Goal: Information Seeking & Learning: Learn about a topic

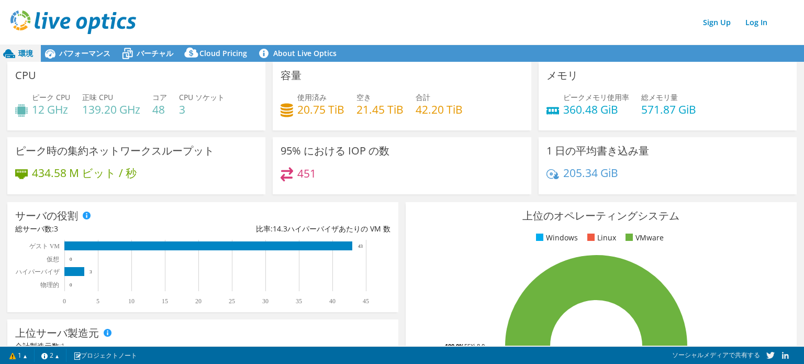
click at [38, 104] on h4 "12 GHz" at bounding box center [51, 110] width 38 height 12
click at [41, 104] on h4 "12 GHz" at bounding box center [51, 110] width 38 height 12
click at [63, 111] on h4 "12 GHz" at bounding box center [51, 110] width 38 height 12
click at [67, 110] on h4 "12 GHz" at bounding box center [51, 110] width 38 height 12
click at [47, 358] on link "2" at bounding box center [50, 354] width 32 height 13
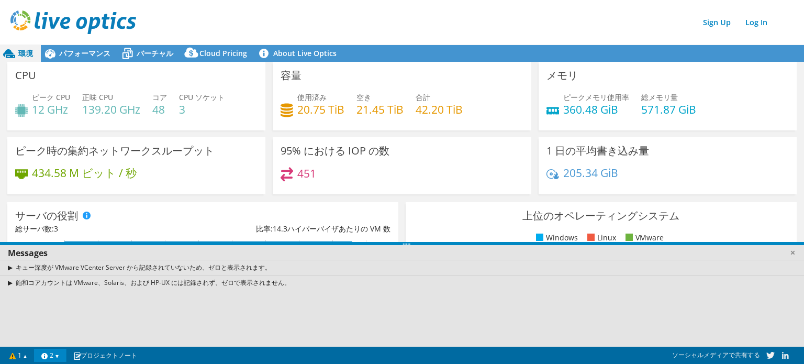
click at [50, 352] on link "2" at bounding box center [50, 354] width 32 height 13
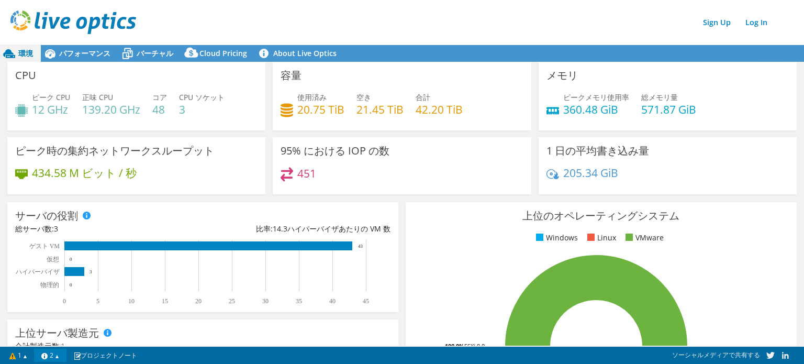
click at [58, 356] on link "2" at bounding box center [50, 354] width 32 height 13
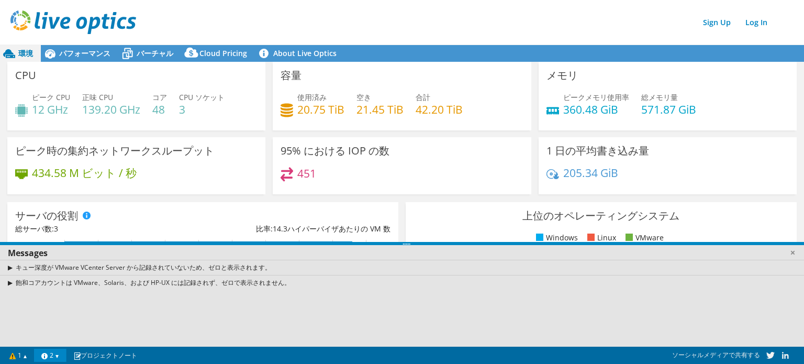
click at [52, 354] on link "2" at bounding box center [50, 354] width 32 height 13
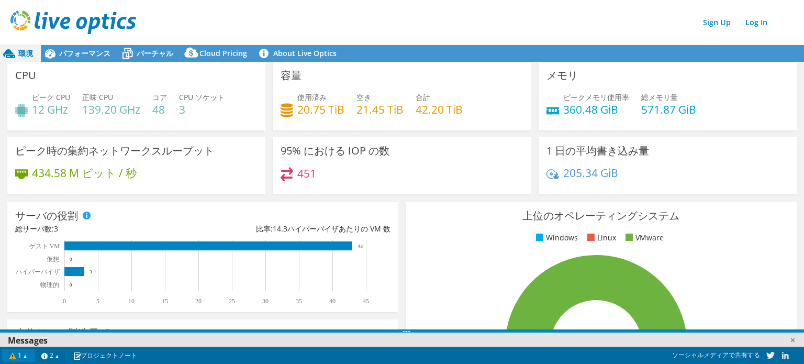
click at [31, 354] on link "1" at bounding box center [18, 354] width 32 height 13
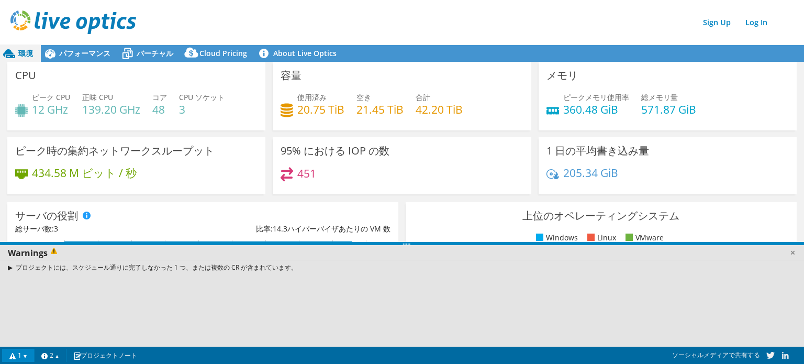
click at [22, 356] on link "1" at bounding box center [18, 354] width 32 height 13
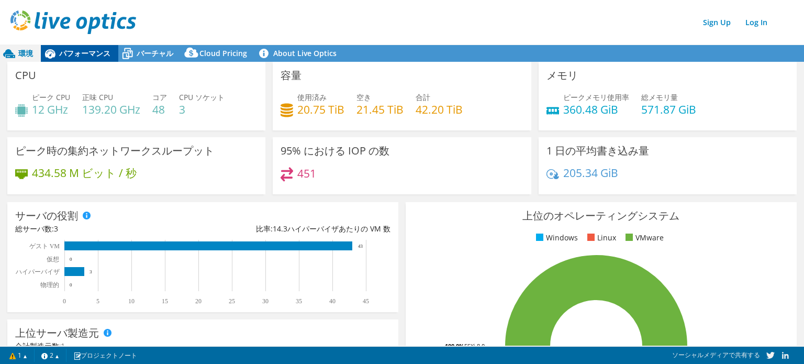
click at [82, 56] on span "パフォーマンス" at bounding box center [84, 53] width 51 height 10
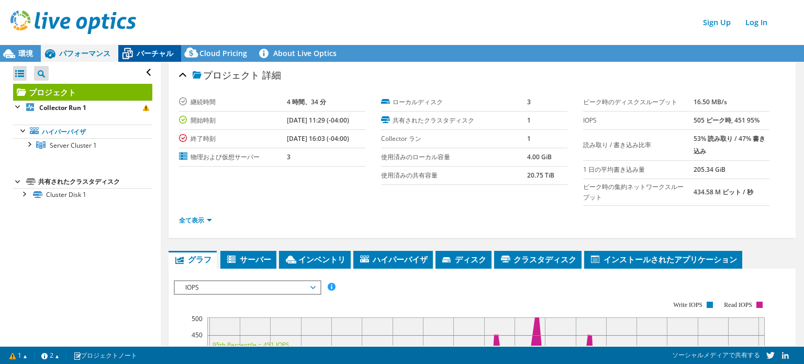
click at [159, 52] on span "バーチャル" at bounding box center [155, 53] width 37 height 10
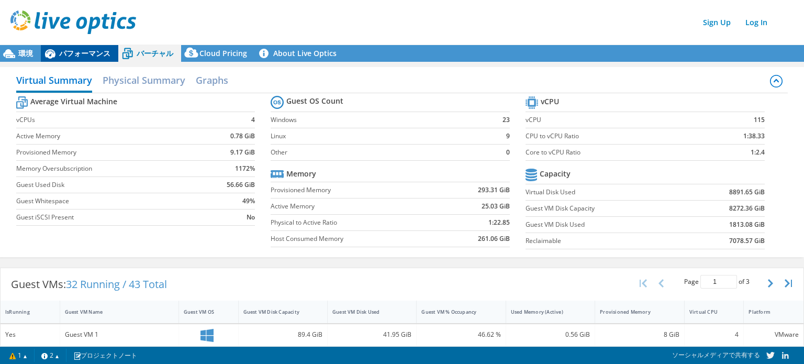
click at [89, 50] on span "パフォーマンス" at bounding box center [84, 53] width 51 height 10
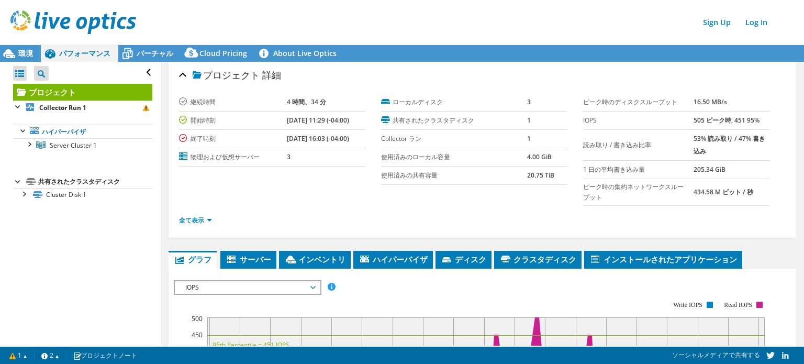
click at [140, 73] on div "すべて開く すべて閉じる プロジェクトツリーフィルタ" at bounding box center [82, 73] width 139 height 22
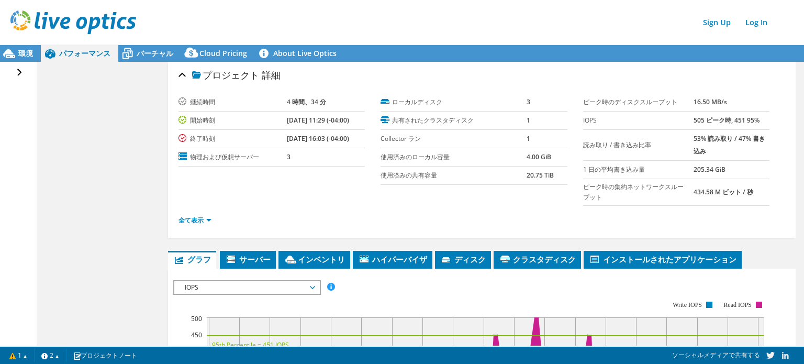
click at [25, 71] on div "すべて開く すべて閉じる プロジェクトツリーフィルタ プロジェクト" at bounding box center [18, 204] width 36 height 284
click at [19, 69] on div "すべて開く すべて閉じる プロジェクトツリーフィルタ" at bounding box center [20, 73] width 15 height 22
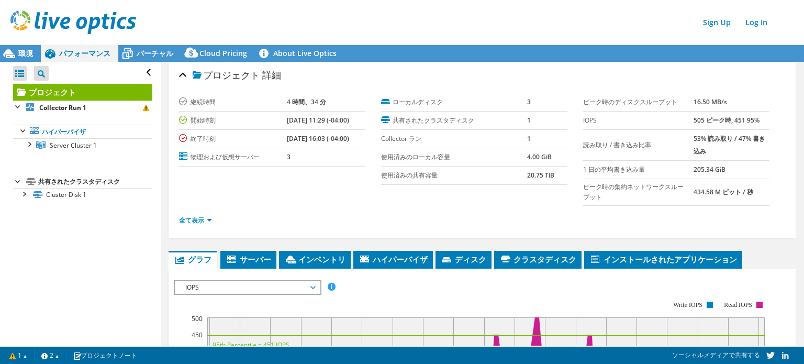
click at [90, 234] on div "すべて開く すべて閉じる プロジェクトツリーフィルタ プロジェクト" at bounding box center [80, 204] width 160 height 284
click at [27, 131] on div at bounding box center [23, 130] width 10 height 10
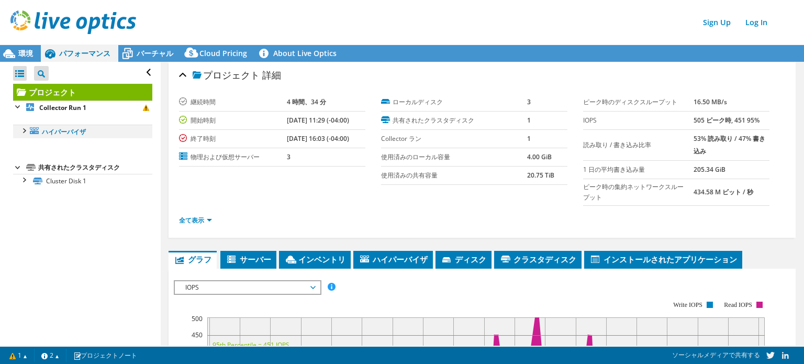
click at [26, 128] on div at bounding box center [23, 130] width 10 height 10
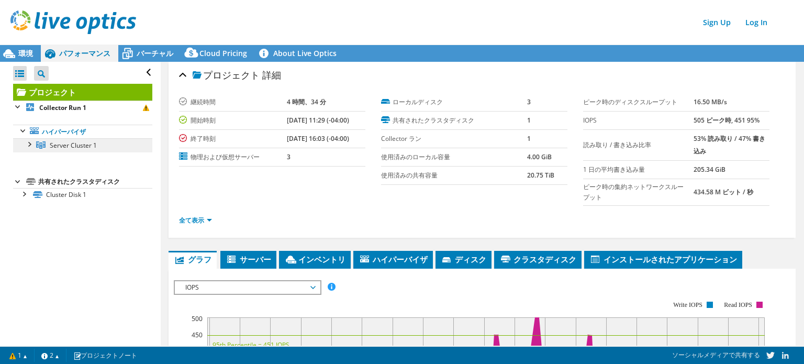
click at [34, 144] on link "Server Cluster 1" at bounding box center [82, 145] width 139 height 14
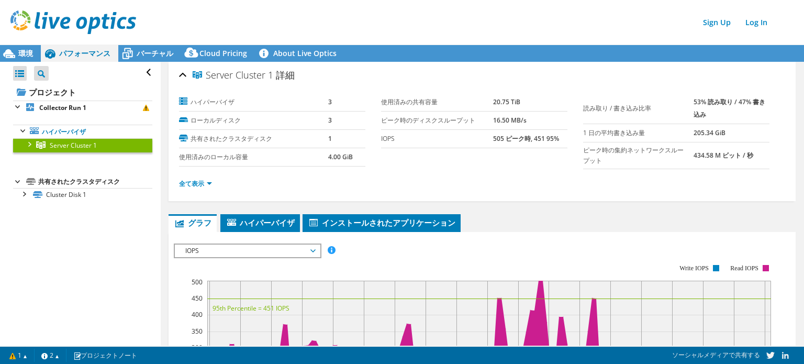
click at [29, 143] on div at bounding box center [29, 143] width 10 height 10
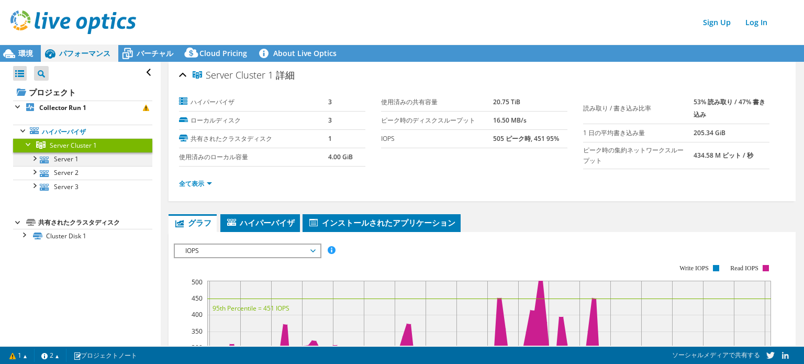
click at [38, 159] on div at bounding box center [34, 157] width 10 height 10
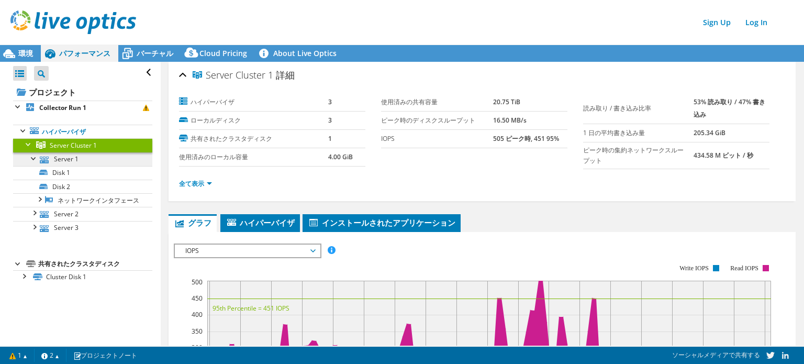
click at [39, 159] on div at bounding box center [34, 157] width 10 height 10
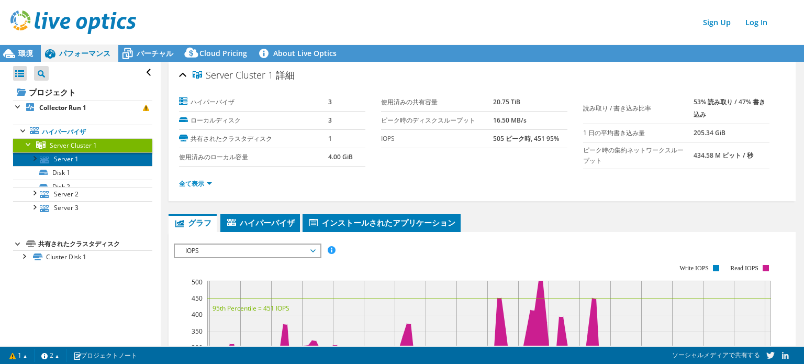
click at [42, 158] on icon at bounding box center [44, 159] width 9 height 7
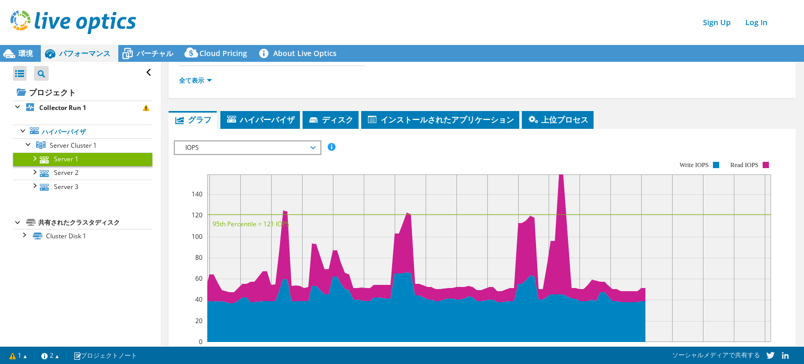
scroll to position [2, 0]
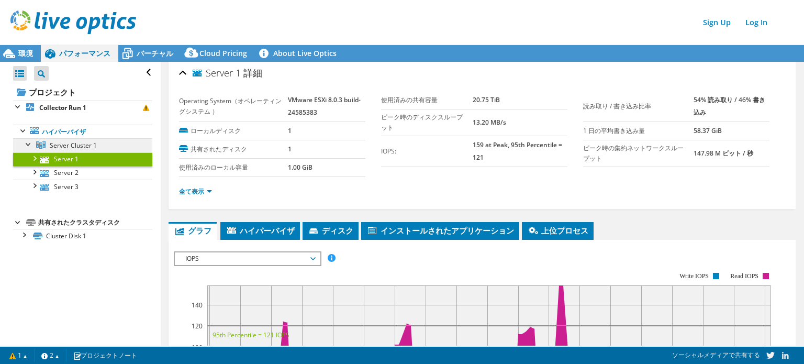
click at [63, 148] on link "Server Cluster 1" at bounding box center [82, 145] width 139 height 14
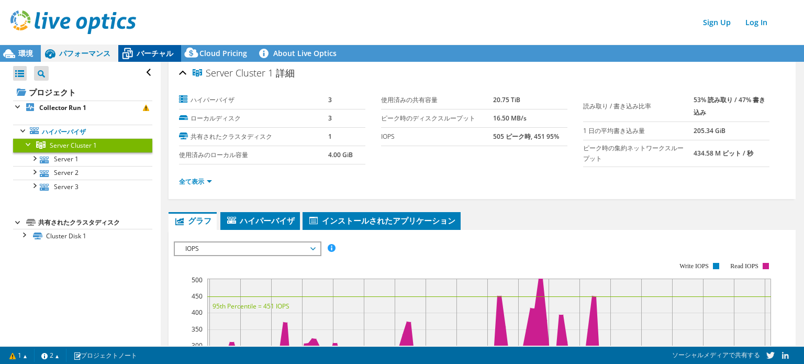
click at [137, 56] on span "バーチャル" at bounding box center [155, 53] width 37 height 10
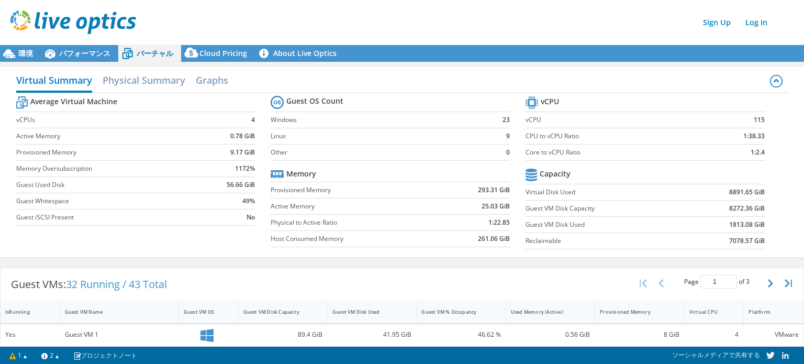
scroll to position [69, 0]
click at [91, 58] on div "パフォーマンス" at bounding box center [79, 53] width 77 height 17
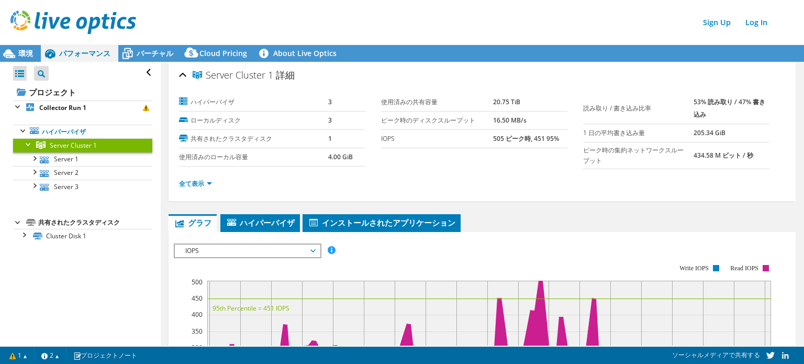
scroll to position [0, 0]
click at [162, 54] on span "バーチャル" at bounding box center [155, 53] width 37 height 10
